Goal: Information Seeking & Learning: Learn about a topic

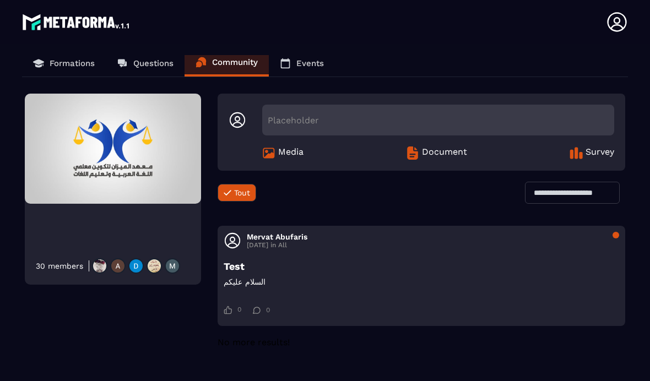
scroll to position [4, 0]
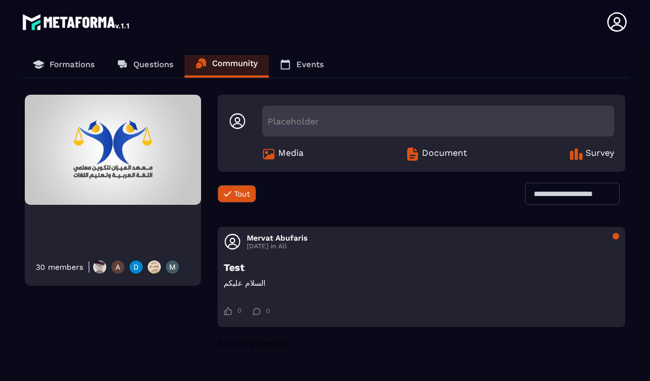
click at [59, 64] on p "Formations" at bounding box center [72, 64] width 45 height 10
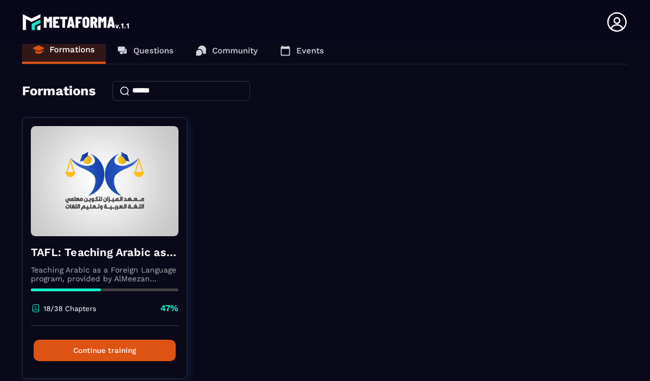
scroll to position [17, 0]
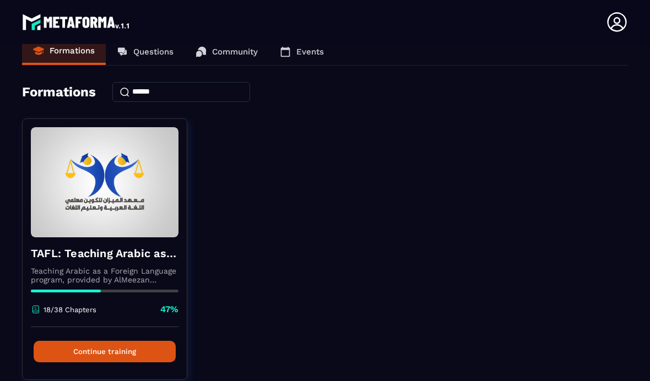
click at [93, 350] on button "Continue training" at bounding box center [105, 351] width 142 height 21
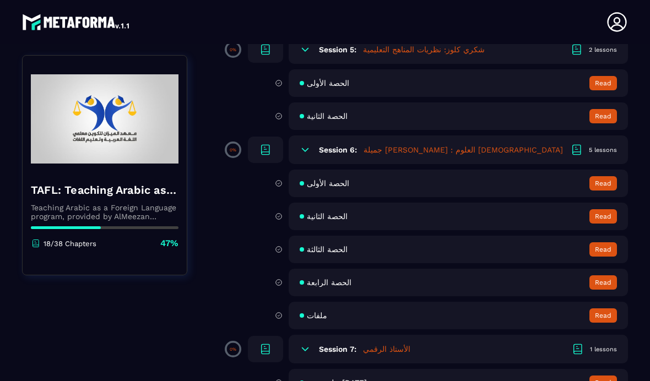
scroll to position [764, 0]
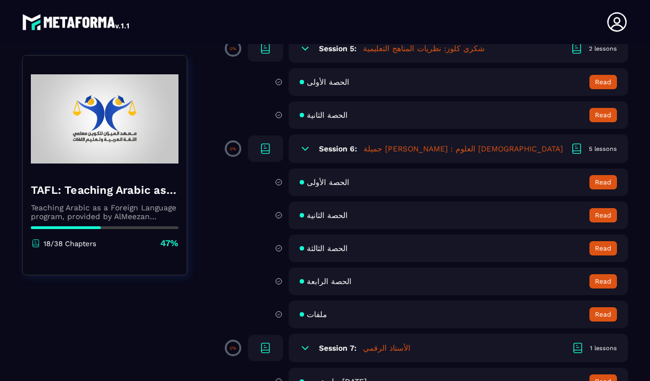
click at [602, 89] on button "Read" at bounding box center [603, 82] width 28 height 14
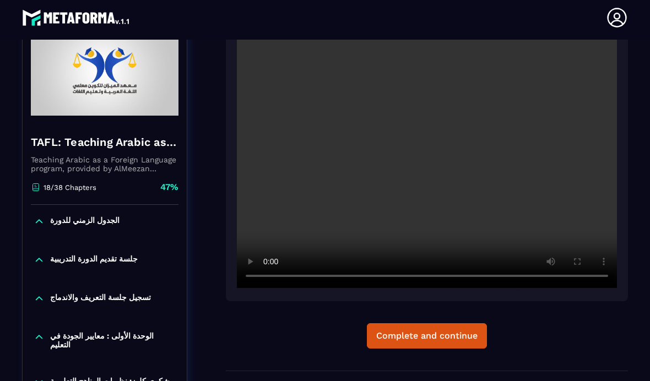
scroll to position [147, 0]
click at [403, 330] on div "Complete and continue" at bounding box center [426, 335] width 101 height 11
